Goal: Information Seeking & Learning: Learn about a topic

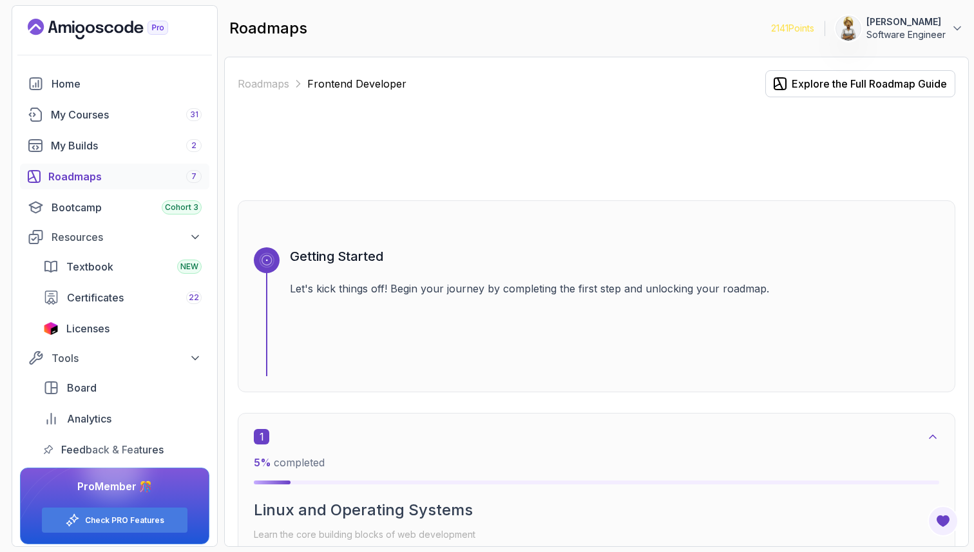
scroll to position [3489, 0]
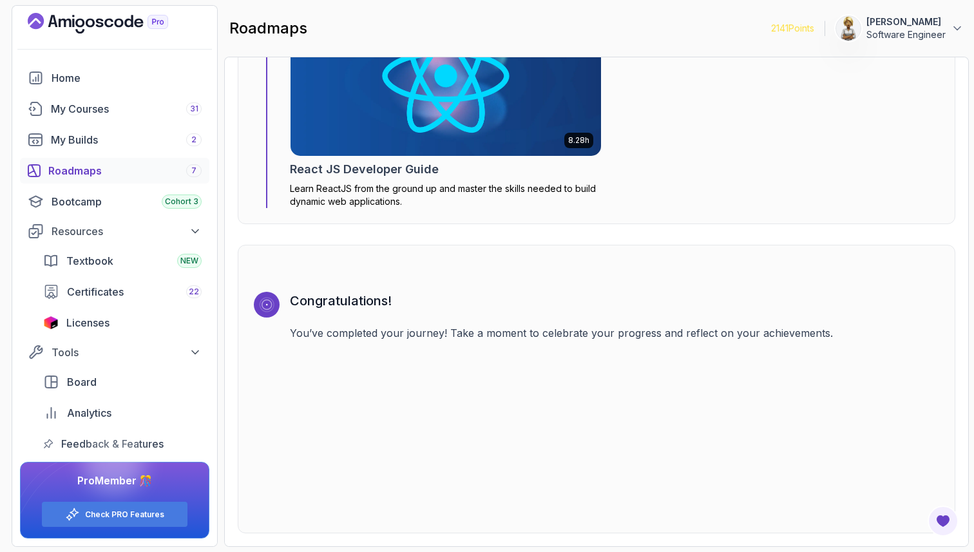
click at [66, 167] on div "Roadmaps 7" at bounding box center [124, 170] width 153 height 15
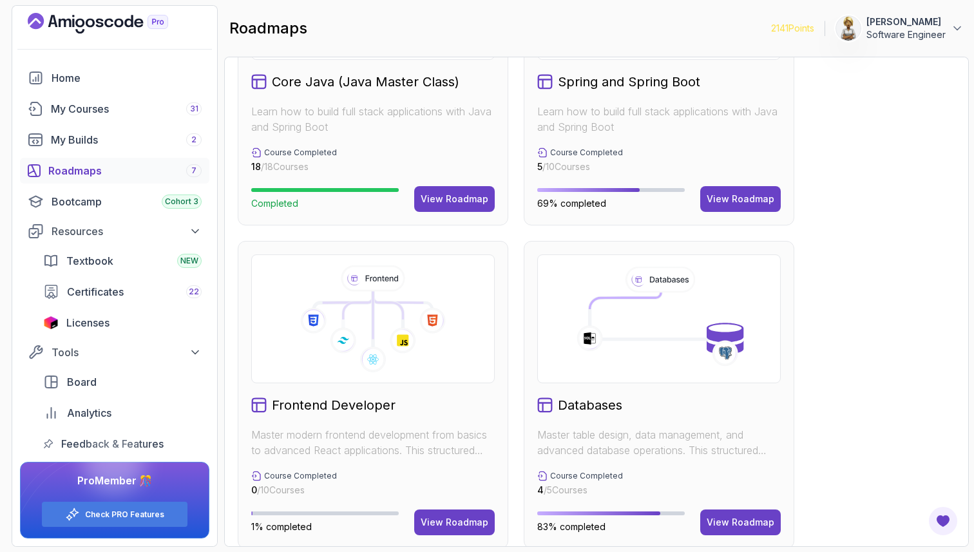
scroll to position [815, 0]
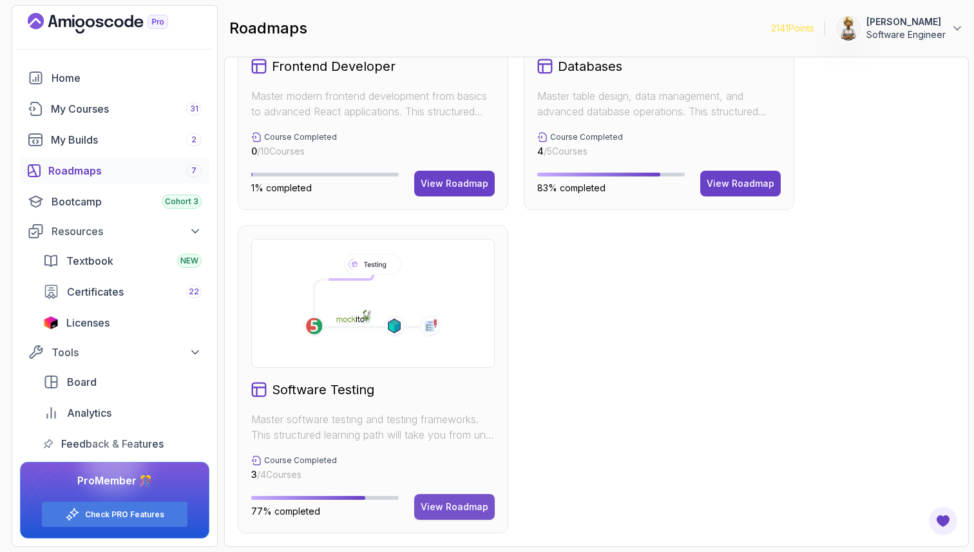
click at [474, 505] on div "View Roadmap" at bounding box center [455, 506] width 68 height 13
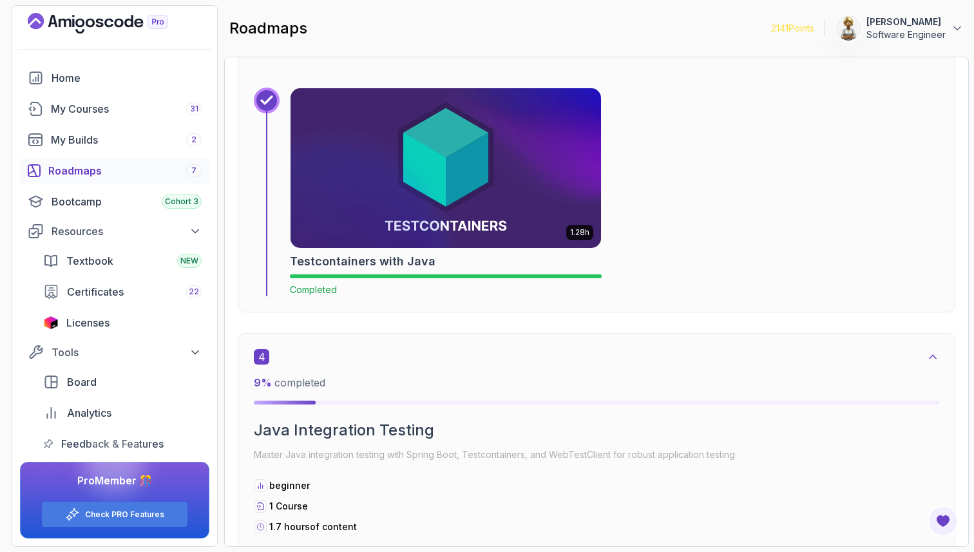
scroll to position [1441, 0]
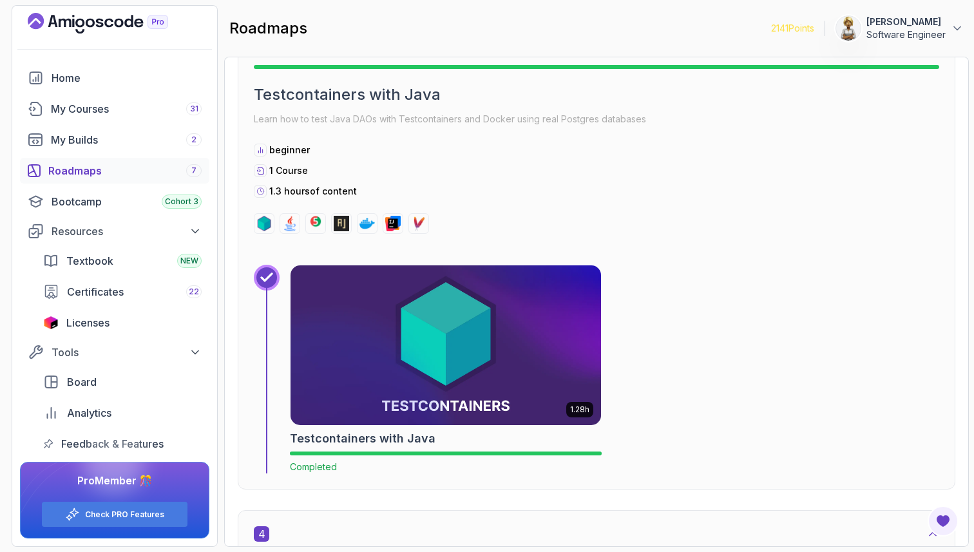
click at [587, 347] on img at bounding box center [446, 344] width 326 height 167
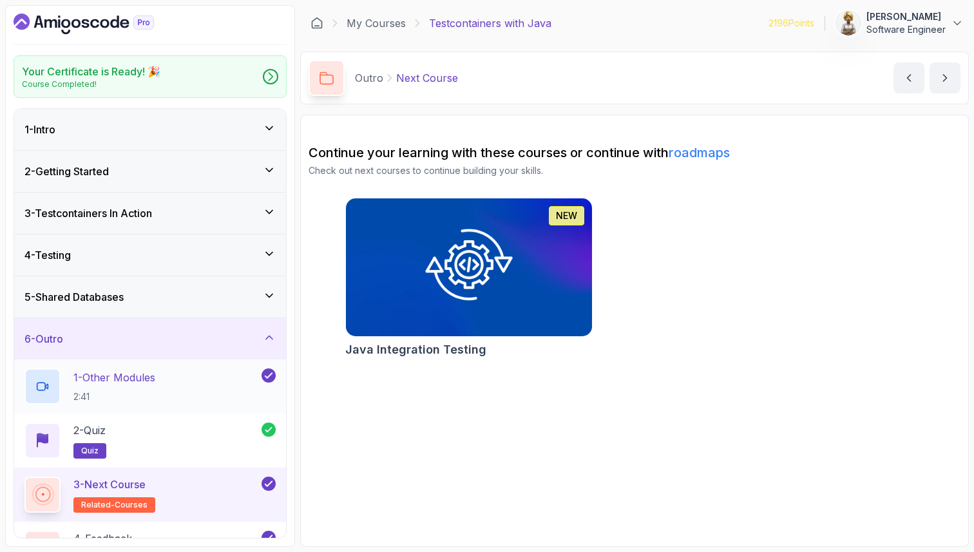
click at [162, 379] on div "1 - Other Modules 2:41" at bounding box center [141, 386] width 234 height 36
